Goal: Task Accomplishment & Management: Use online tool/utility

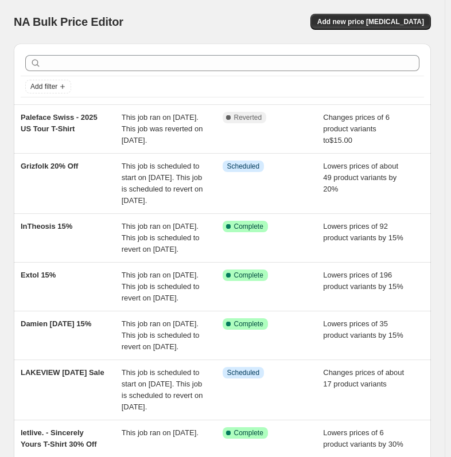
click at [108, 40] on div "NA Bulk Price Editor. This page is ready NA Bulk Price Editor Add new price [ME…" at bounding box center [222, 22] width 417 height 44
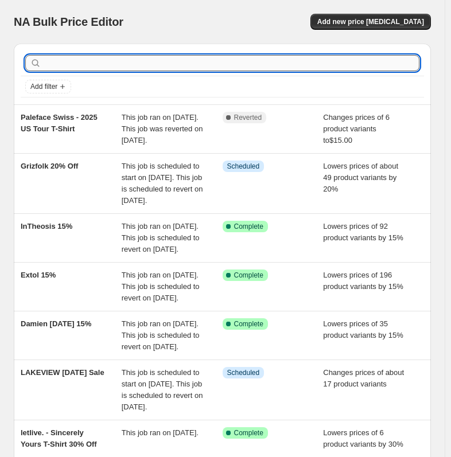
click at [96, 61] on input "text" at bounding box center [232, 63] width 376 height 16
type input "bloom"
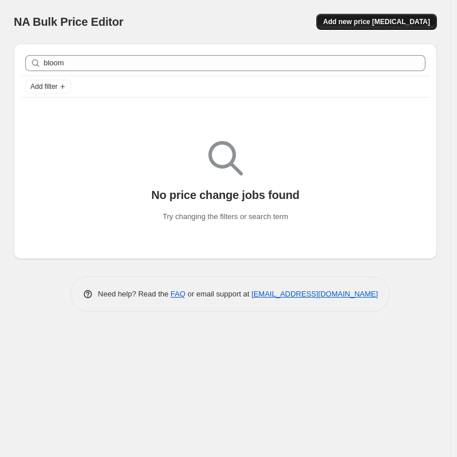
click at [404, 25] on span "Add new price [MEDICAL_DATA]" at bounding box center [376, 21] width 107 height 9
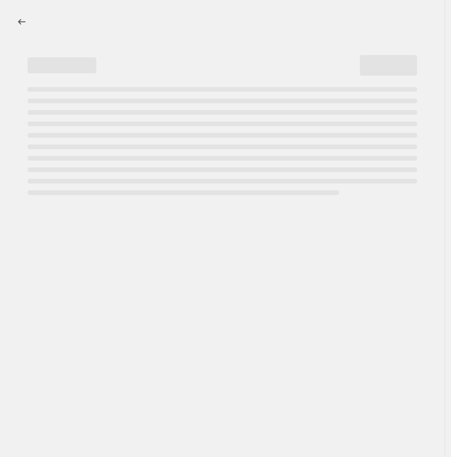
select select "percentage"
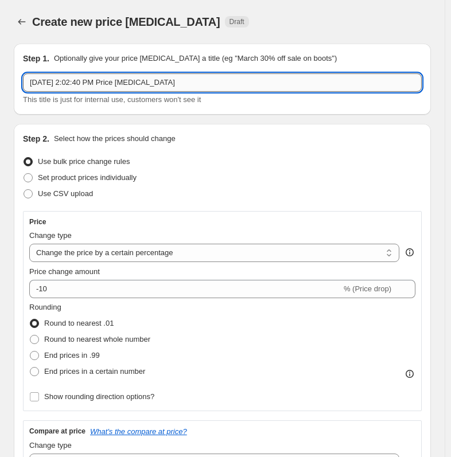
click at [181, 79] on input "[DATE] 2:02:40 PM Price [MEDICAL_DATA]" at bounding box center [222, 82] width 399 height 18
drag, startPoint x: 99, startPoint y: 84, endPoint x: -84, endPoint y: 84, distance: 183.1
click at [0, 84] on html "Home Settings Plans Skip to content Create new price [MEDICAL_DATA]. This page …" at bounding box center [225, 228] width 451 height 457
type input "Bloom - 20%"
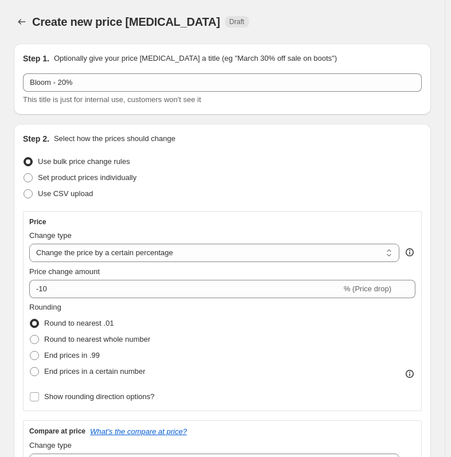
click at [186, 203] on div "Step 2. Select how the prices should change Use bulk price change rules Set pro…" at bounding box center [222, 395] width 399 height 525
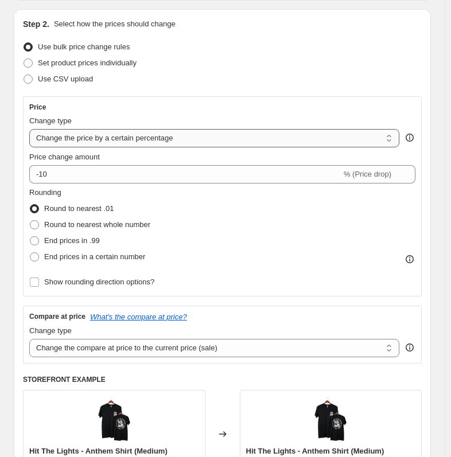
click at [184, 140] on select "Change the price to a certain amount Change the price by a certain amount Chang…" at bounding box center [214, 138] width 370 height 18
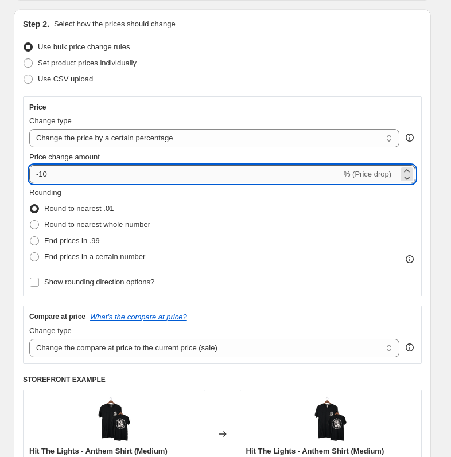
click at [146, 178] on input "-10" at bounding box center [185, 174] width 312 height 18
drag, startPoint x: 146, startPoint y: 179, endPoint x: 30, endPoint y: 174, distance: 115.4
click at [30, 174] on input "-11" at bounding box center [185, 174] width 312 height 18
type input "20"
click at [302, 82] on div "Use CSV upload" at bounding box center [222, 79] width 399 height 16
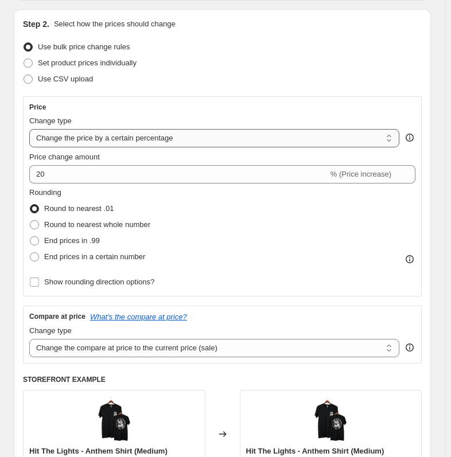
click at [269, 133] on select "Change the price to a certain amount Change the price by a certain amount Chang…" at bounding box center [214, 138] width 370 height 18
click at [254, 99] on div "Price Change type Change the price to a certain amount Change the price by a ce…" at bounding box center [222, 196] width 399 height 200
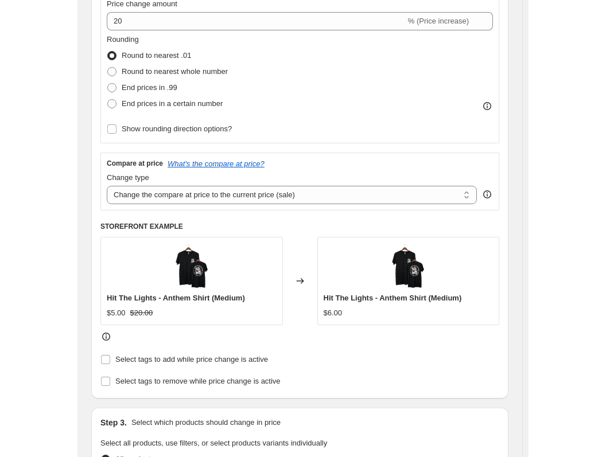
scroll to position [287, 0]
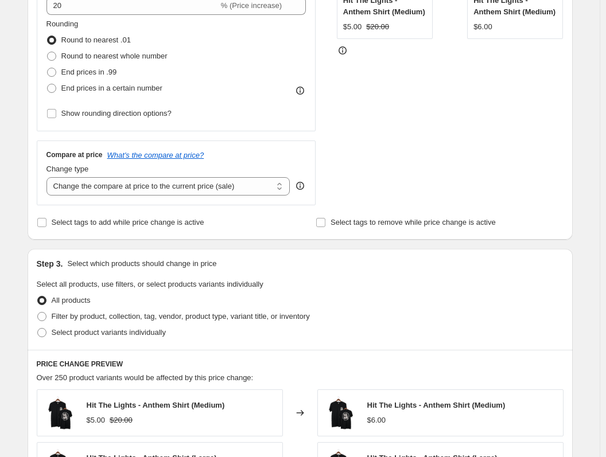
click at [442, 281] on fieldset "Select all products, use filters, or select products variants individually All …" at bounding box center [300, 310] width 527 height 62
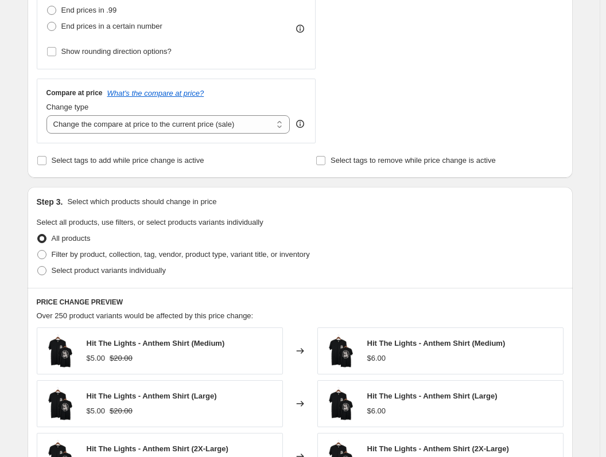
scroll to position [402, 0]
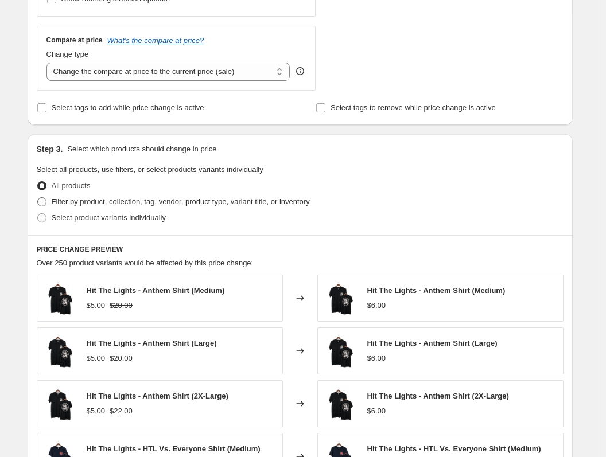
click at [184, 205] on span "Filter by product, collection, tag, vendor, product type, variant title, or inv…" at bounding box center [181, 201] width 258 height 9
click at [38, 198] on input "Filter by product, collection, tag, vendor, product type, variant title, or inv…" at bounding box center [37, 197] width 1 height 1
radio input "true"
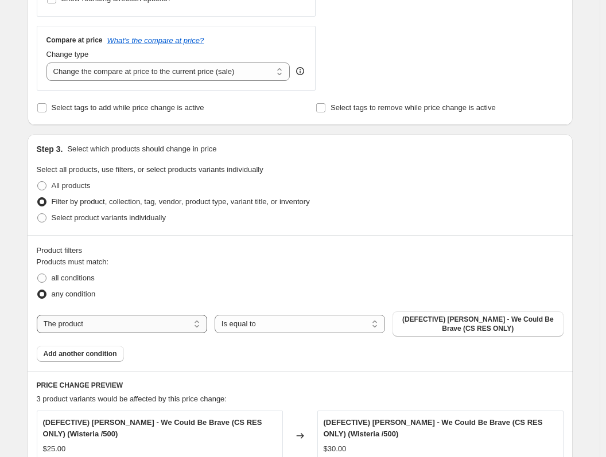
click at [194, 321] on select "The product The product's collection The product's tag The product's vendor The…" at bounding box center [122, 324] width 170 height 18
select select "collection"
click at [444, 325] on span "(DEFECTIVE) [PERSON_NAME] - We Could Be Brave (CS RES ONLY)" at bounding box center [477, 324] width 157 height 18
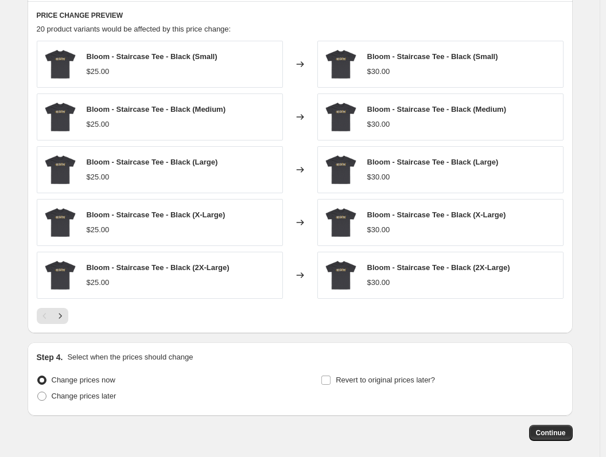
scroll to position [746, 0]
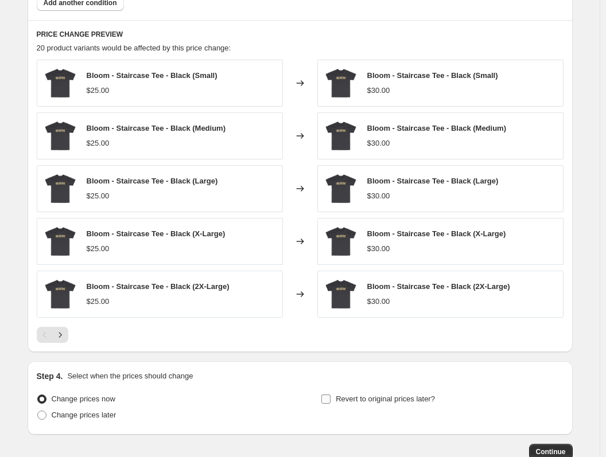
click at [370, 401] on span "Revert to original prices later?" at bounding box center [385, 399] width 99 height 9
click at [331, 401] on input "Revert to original prices later?" at bounding box center [325, 399] width 9 height 9
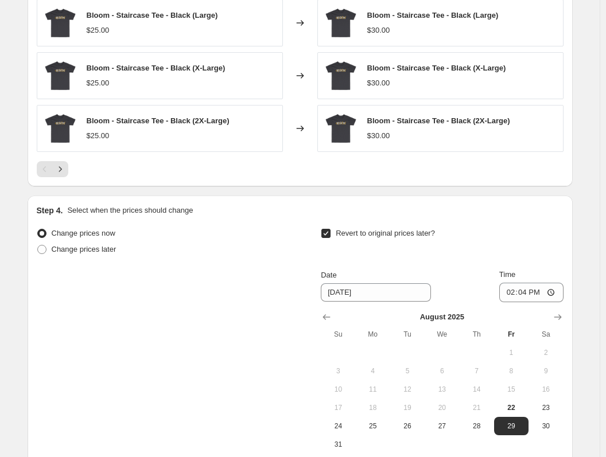
scroll to position [918, 0]
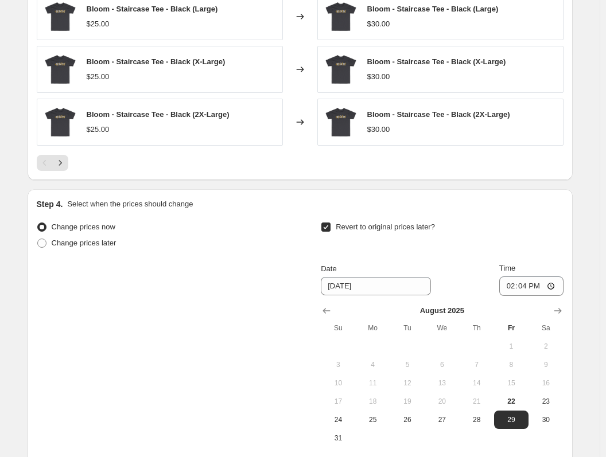
click at [339, 231] on span "Revert to original prices later?" at bounding box center [385, 227] width 99 height 9
click at [331, 231] on input "Revert to original prices later?" at bounding box center [325, 227] width 9 height 9
checkbox input "false"
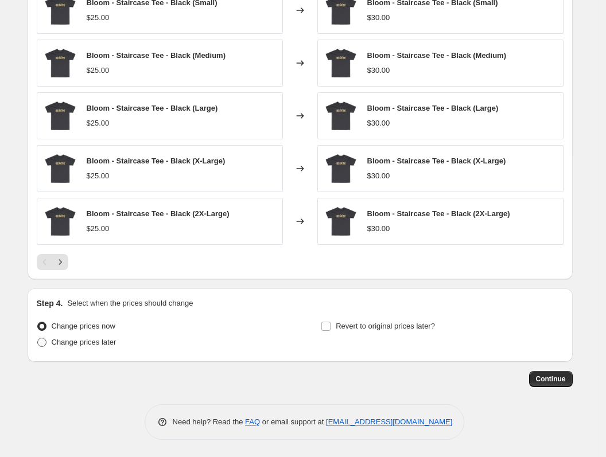
click at [93, 346] on span "Change prices later" at bounding box center [84, 342] width 65 height 9
click at [38, 339] on input "Change prices later" at bounding box center [37, 338] width 1 height 1
radio input "true"
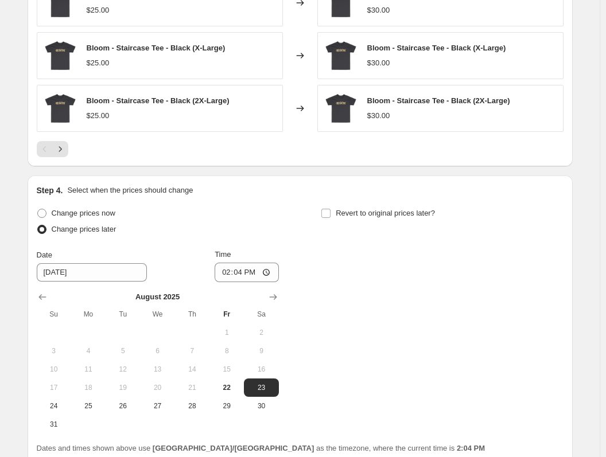
scroll to position [934, 0]
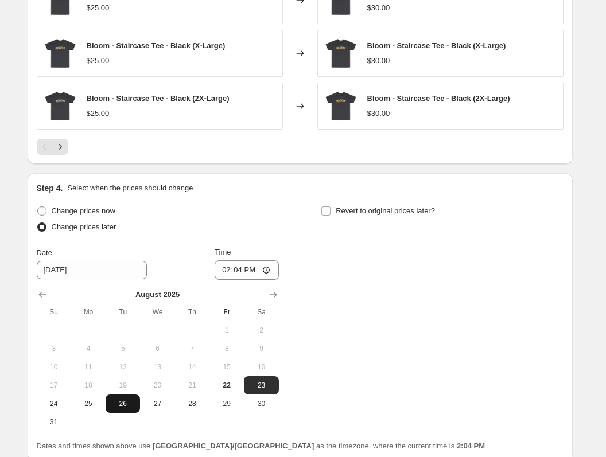
click at [126, 402] on span "26" at bounding box center [122, 403] width 25 height 9
type input "[DATE]"
click at [235, 273] on input "14:04" at bounding box center [247, 271] width 64 height 20
click at [267, 264] on input "14:04" at bounding box center [247, 271] width 64 height 20
drag, startPoint x: 250, startPoint y: 264, endPoint x: 234, endPoint y: 271, distance: 17.5
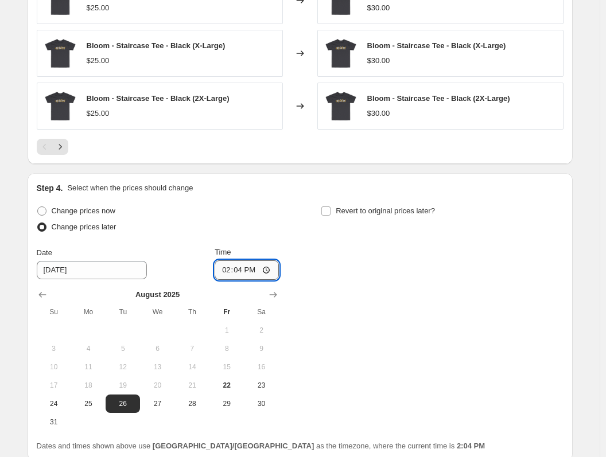
click at [244, 267] on input "14:04" at bounding box center [247, 271] width 64 height 20
click at [228, 271] on input "14:04" at bounding box center [247, 271] width 64 height 20
type input "00:00"
click at [282, 205] on div "Change prices now Change prices later Date [DATE] Time 00:00 [DATE] Su Mo Tu We…" at bounding box center [300, 317] width 527 height 228
click at [366, 215] on span "Revert to original prices later?" at bounding box center [385, 211] width 99 height 9
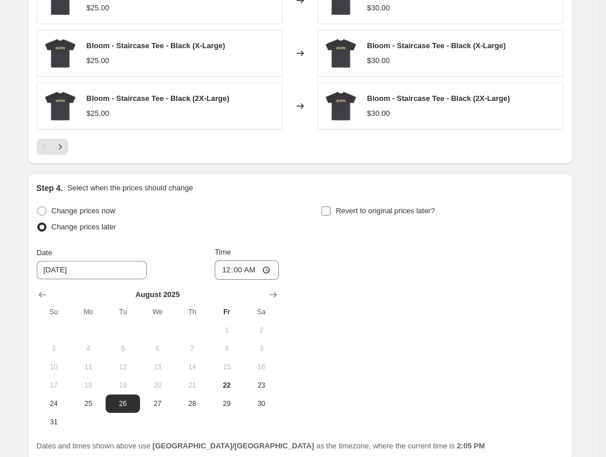
click at [331, 216] on input "Revert to original prices later?" at bounding box center [325, 211] width 9 height 9
checkbox input "true"
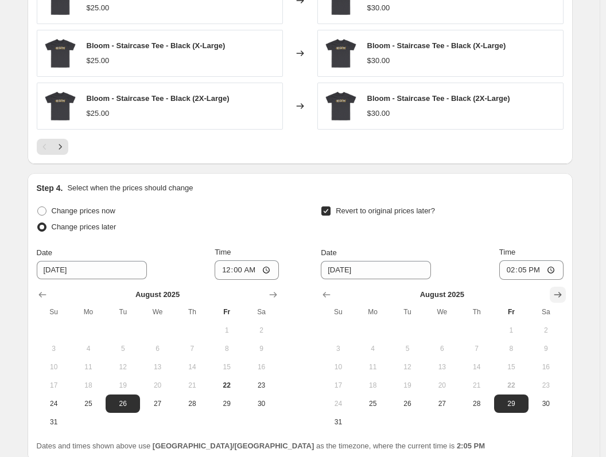
click at [456, 301] on button "Show next month, September 2025" at bounding box center [558, 295] width 16 height 16
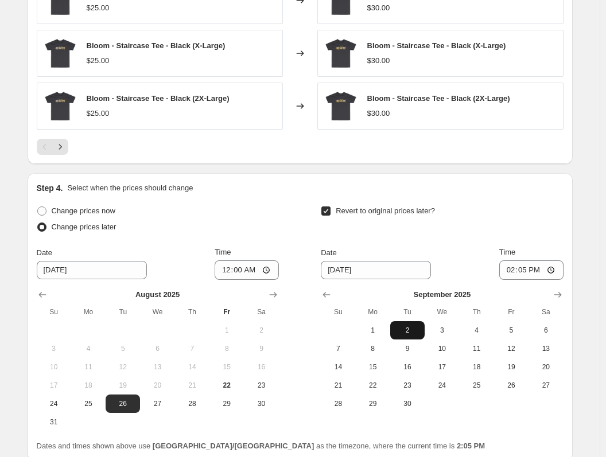
click at [413, 329] on span "2" at bounding box center [407, 330] width 25 height 9
type input "[DATE]"
click at [456, 272] on input "14:05" at bounding box center [531, 271] width 64 height 20
type input "23:59"
click at [456, 237] on div "Revert to original prices later?" at bounding box center [442, 220] width 242 height 34
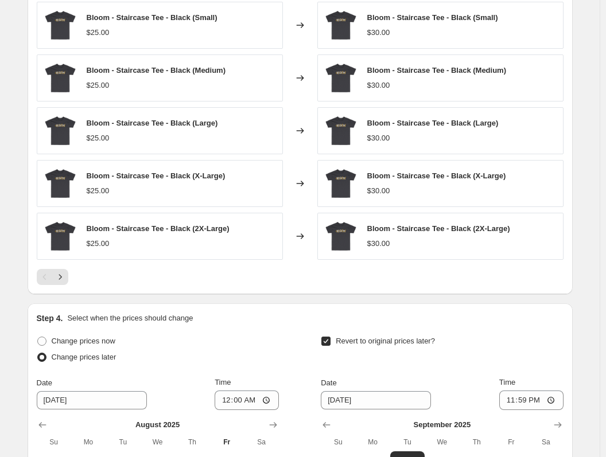
scroll to position [805, 0]
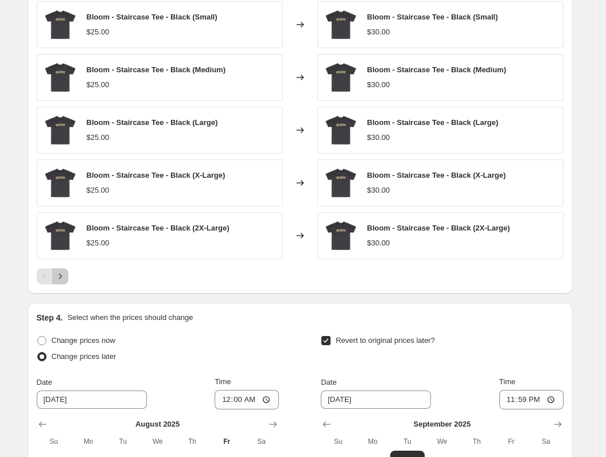
click at [59, 277] on icon "Next" at bounding box center [60, 276] width 11 height 11
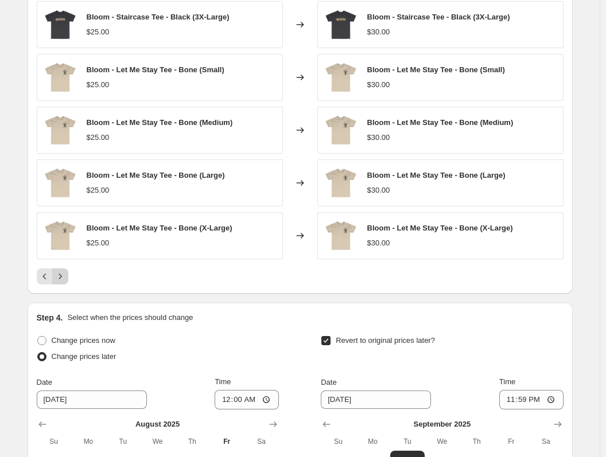
click at [59, 277] on icon "Next" at bounding box center [60, 276] width 11 height 11
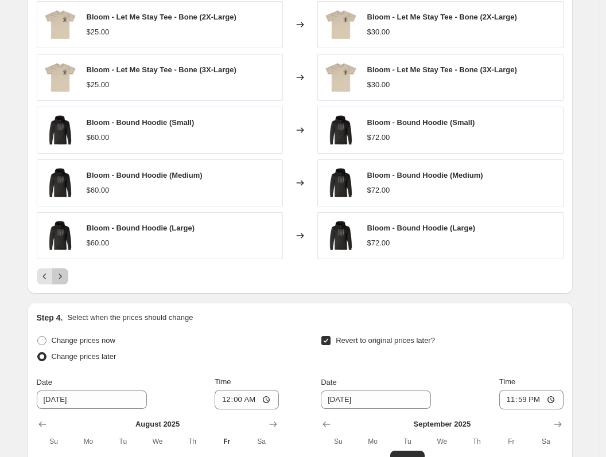
click at [59, 277] on icon "Next" at bounding box center [60, 276] width 11 height 11
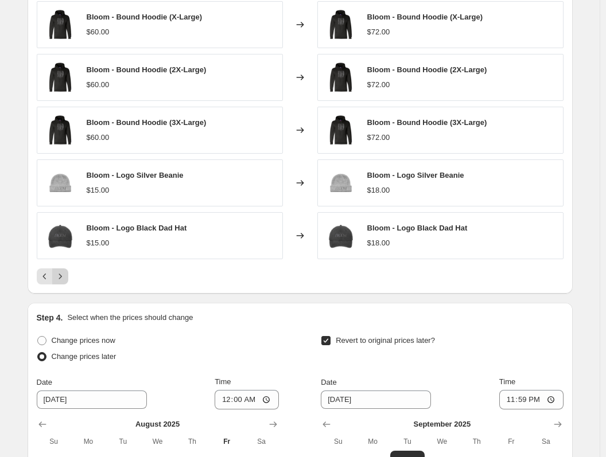
click at [59, 277] on div "Pagination" at bounding box center [60, 277] width 16 height 16
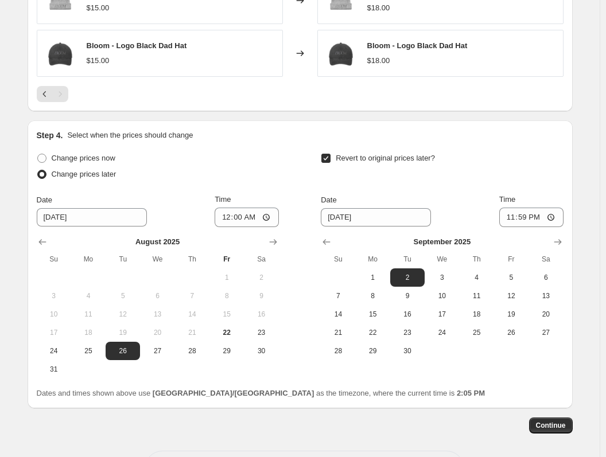
scroll to position [1034, 0]
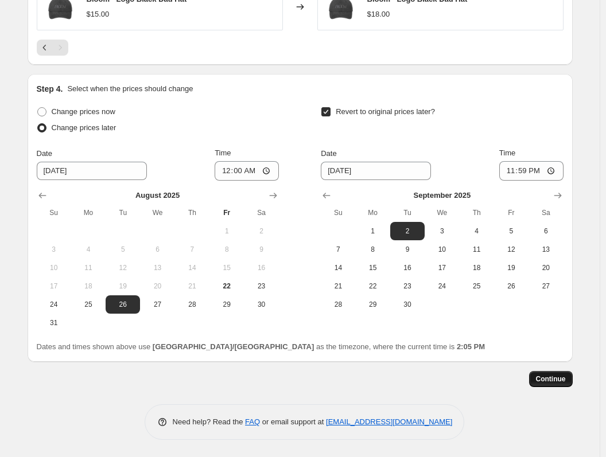
click at [456, 379] on span "Continue" at bounding box center [551, 379] width 30 height 9
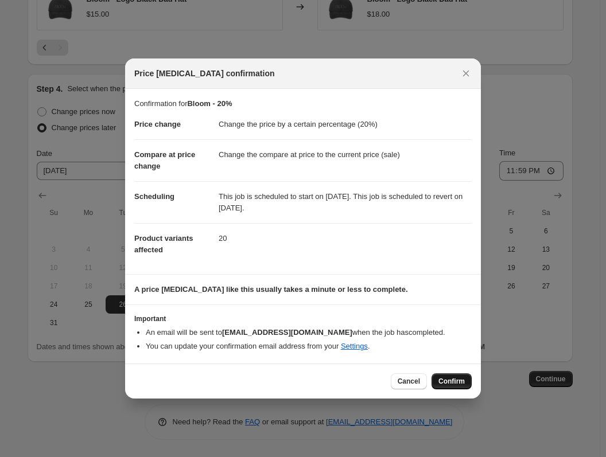
click at [454, 381] on span "Confirm" at bounding box center [452, 381] width 26 height 9
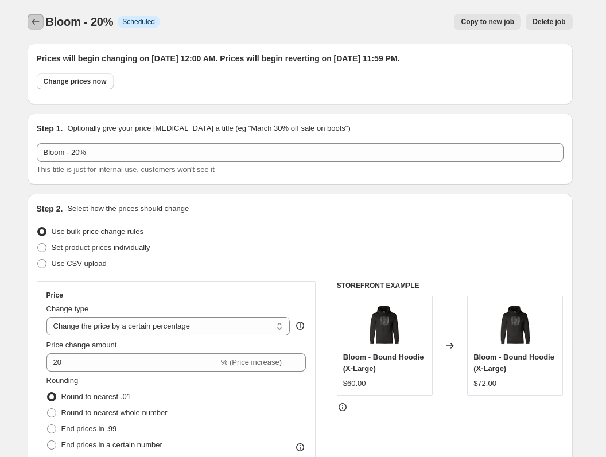
click at [39, 25] on icon "Price change jobs" at bounding box center [35, 21] width 11 height 11
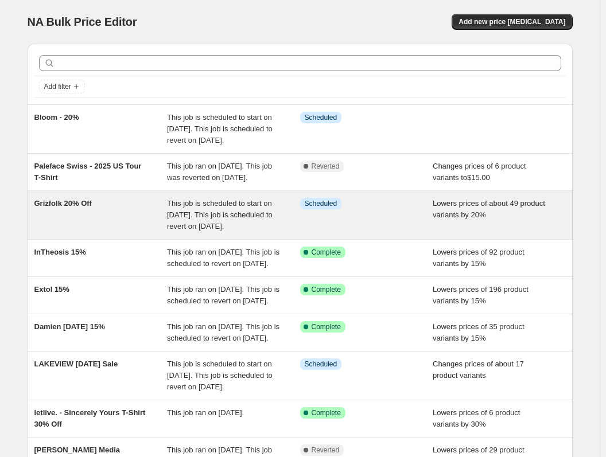
click at [82, 232] on div "Grizfolk 20% Off" at bounding box center [100, 215] width 133 height 34
select select "percentage"
select select "collection"
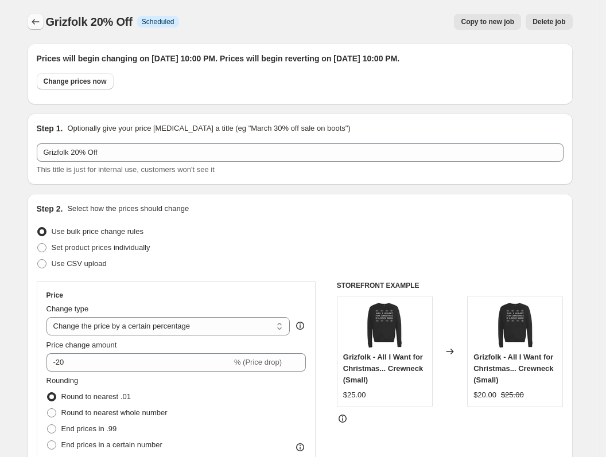
click at [38, 24] on icon "Price change jobs" at bounding box center [35, 21] width 11 height 11
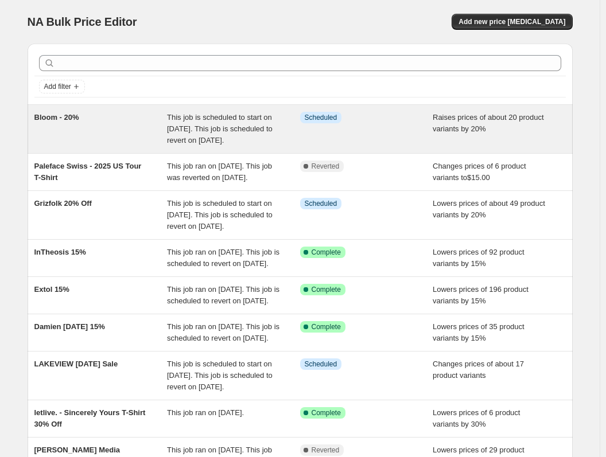
click at [138, 135] on div "Bloom - 20%" at bounding box center [100, 129] width 133 height 34
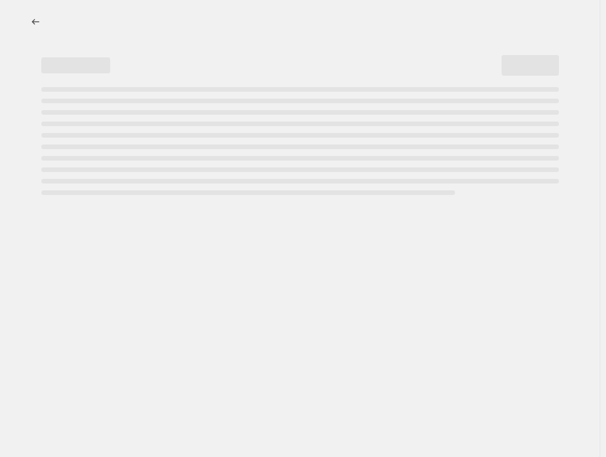
select select "percentage"
select select "collection"
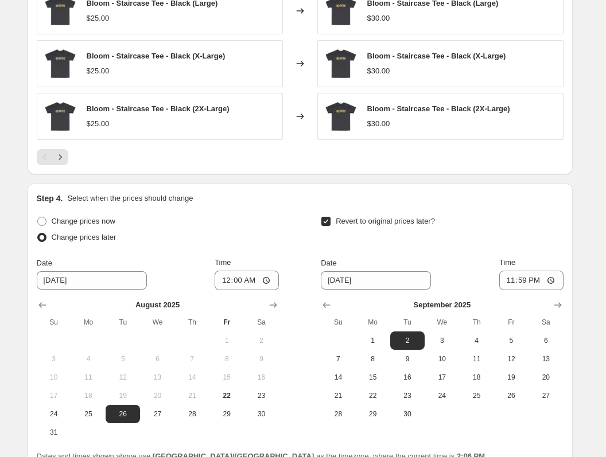
scroll to position [1091, 0]
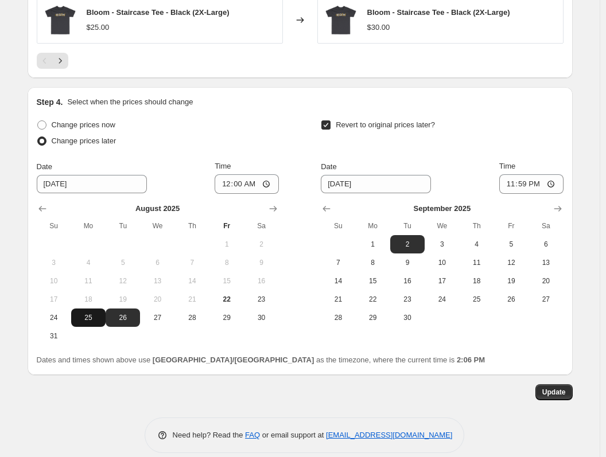
click at [84, 319] on span "25" at bounding box center [88, 317] width 25 height 9
type input "[DATE]"
click at [232, 185] on input "00:00" at bounding box center [247, 184] width 64 height 20
type input "22:00"
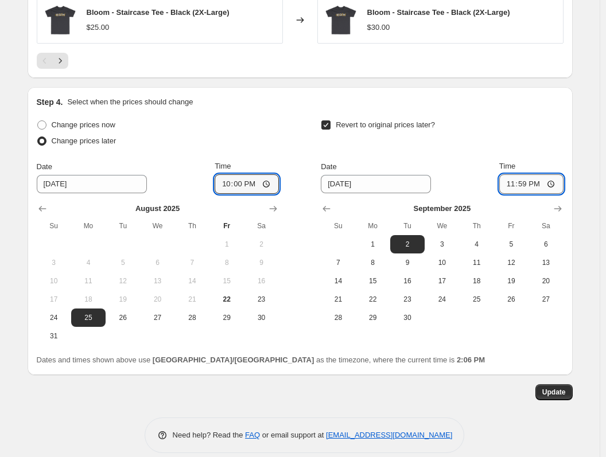
click at [456, 184] on input "23:59" at bounding box center [531, 184] width 64 height 20
type input "22:00"
click at [456, 90] on div "Step 4. Select when the prices should change Change prices now Change prices la…" at bounding box center [300, 231] width 545 height 288
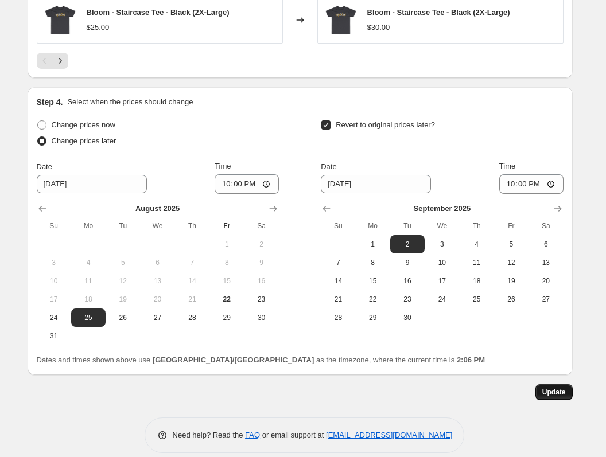
click at [456, 397] on span "Update" at bounding box center [554, 392] width 24 height 9
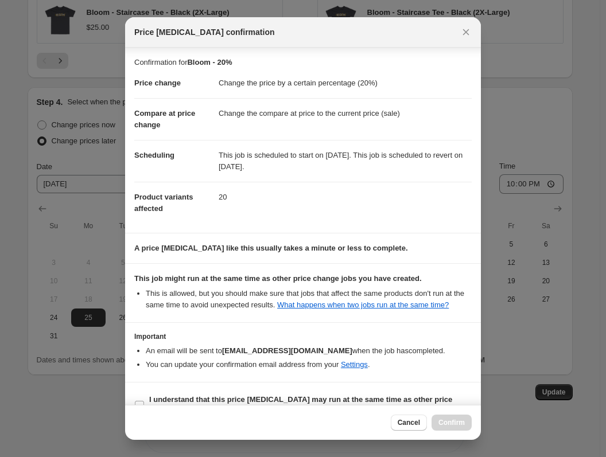
scroll to position [24, 0]
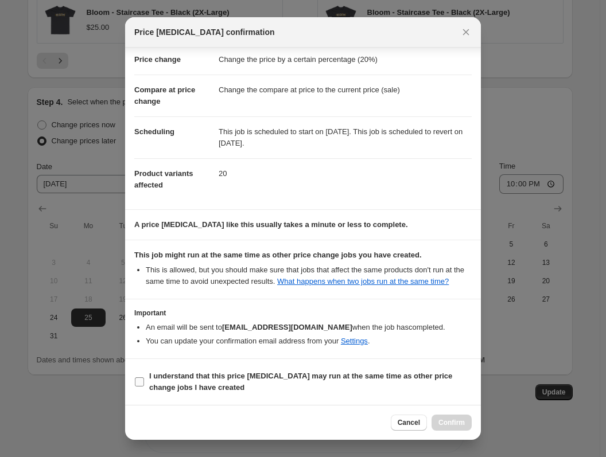
click at [386, 379] on b "I understand that this price [MEDICAL_DATA] may run at the same time as other p…" at bounding box center [300, 382] width 303 height 20
click at [144, 379] on input "I understand that this price [MEDICAL_DATA] may run at the same time as other p…" at bounding box center [139, 382] width 9 height 9
checkbox input "true"
click at [448, 416] on button "Confirm" at bounding box center [452, 423] width 40 height 16
